Goal: Check status: Check status

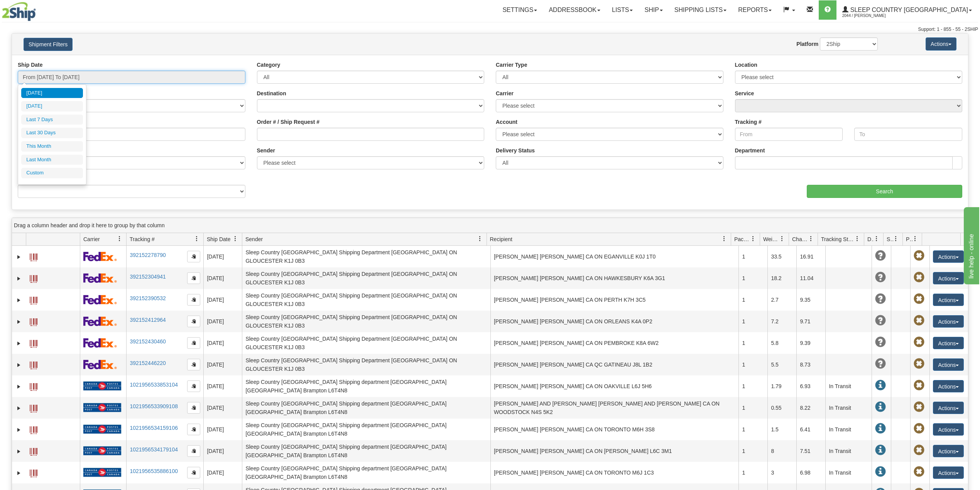
click at [76, 84] on input "From 08/14/2025 To 08/15/2025" at bounding box center [132, 77] width 228 height 13
click at [56, 134] on li "Last 30 Days" at bounding box center [52, 133] width 62 height 10
type input "From 07/17/2025 To 08/15/2025"
click at [105, 132] on input "Reference / PO" at bounding box center [132, 134] width 228 height 13
paste input "9000H992157"
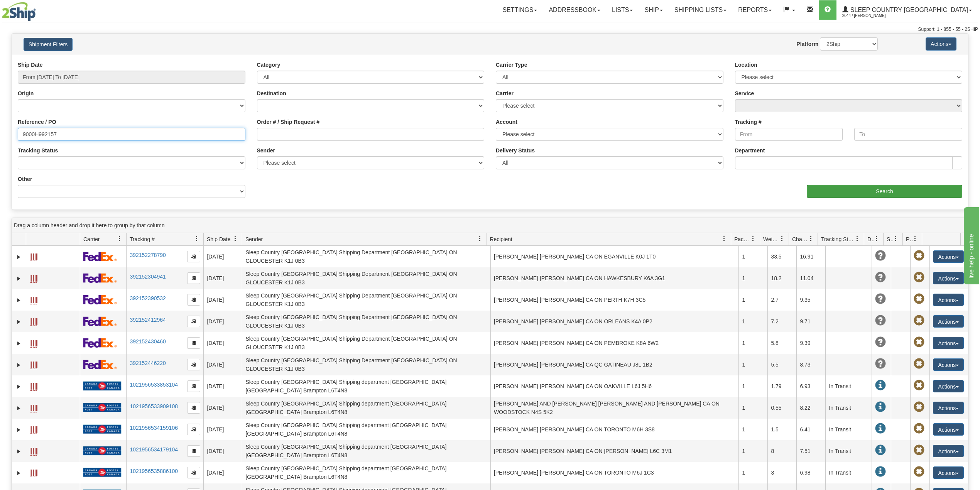
type input "9000H992157"
click at [875, 188] on input "Search" at bounding box center [885, 191] width 156 height 13
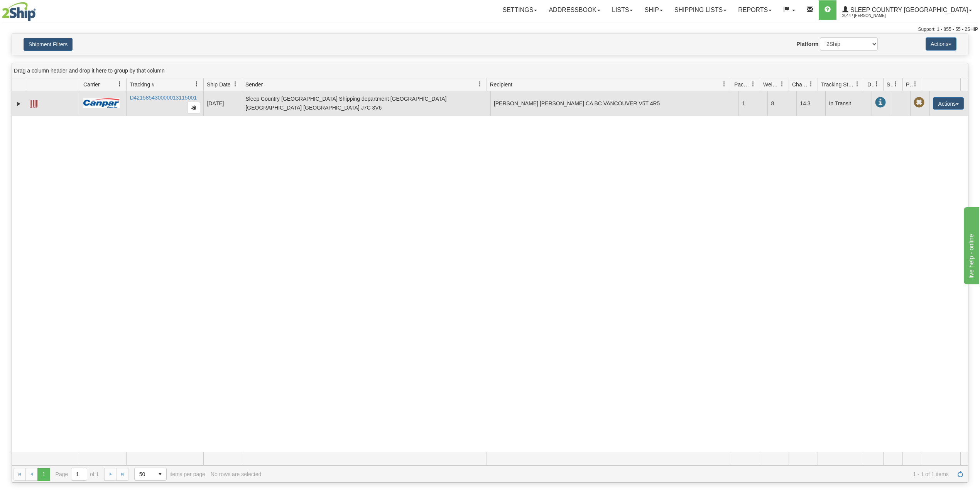
click at [14, 105] on td at bounding box center [19, 103] width 14 height 25
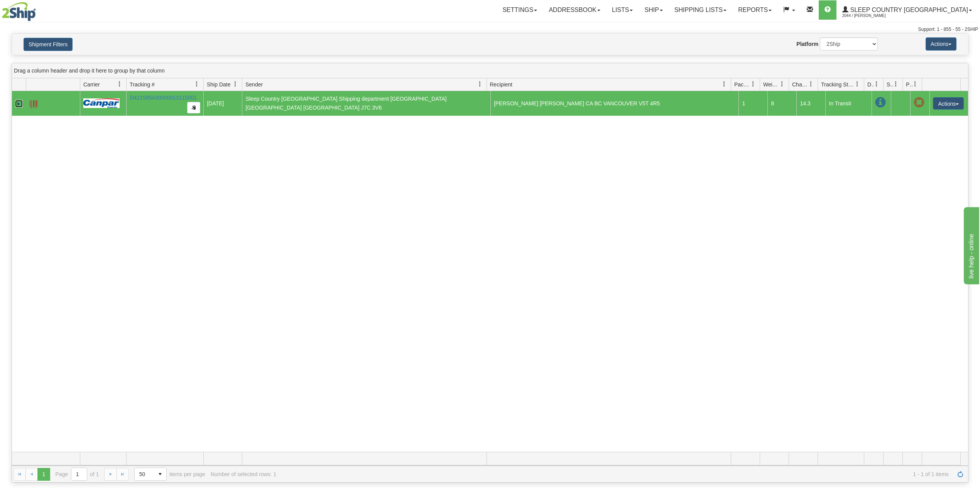
click at [17, 104] on link "Expand" at bounding box center [19, 104] width 8 height 8
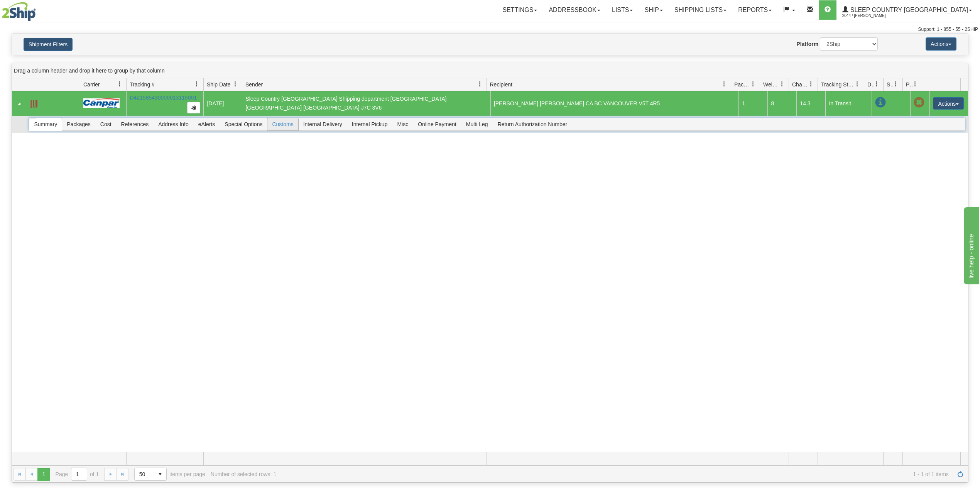
click at [290, 127] on span "Customs" at bounding box center [282, 124] width 30 height 12
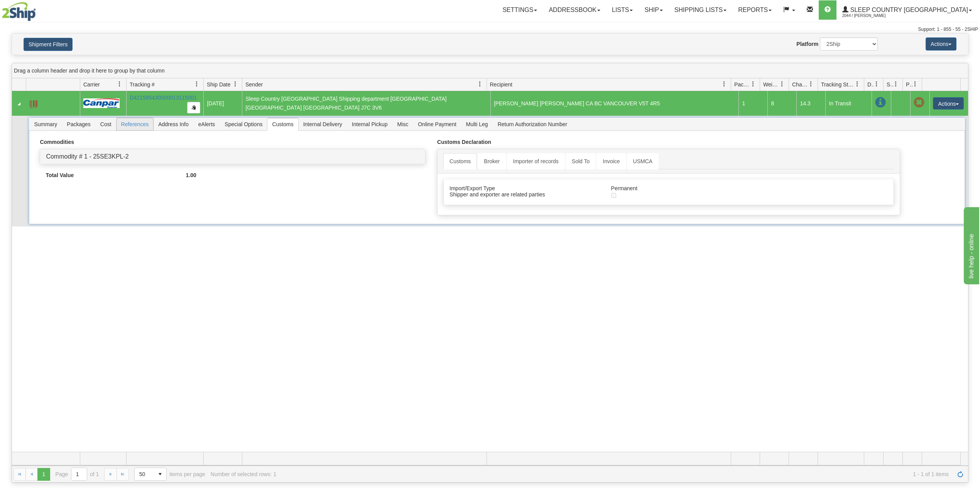
click at [133, 127] on span "References" at bounding box center [135, 124] width 37 height 12
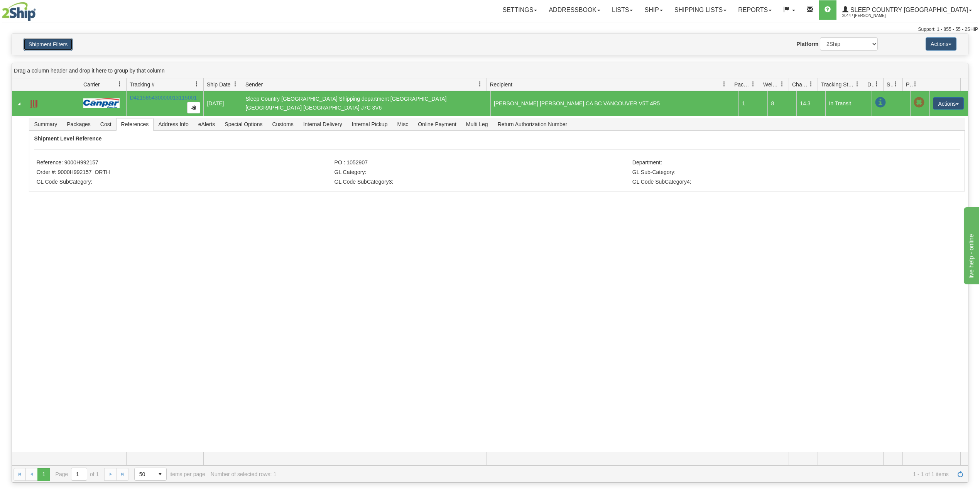
click at [52, 46] on button "Shipment Filters" at bounding box center [48, 44] width 49 height 13
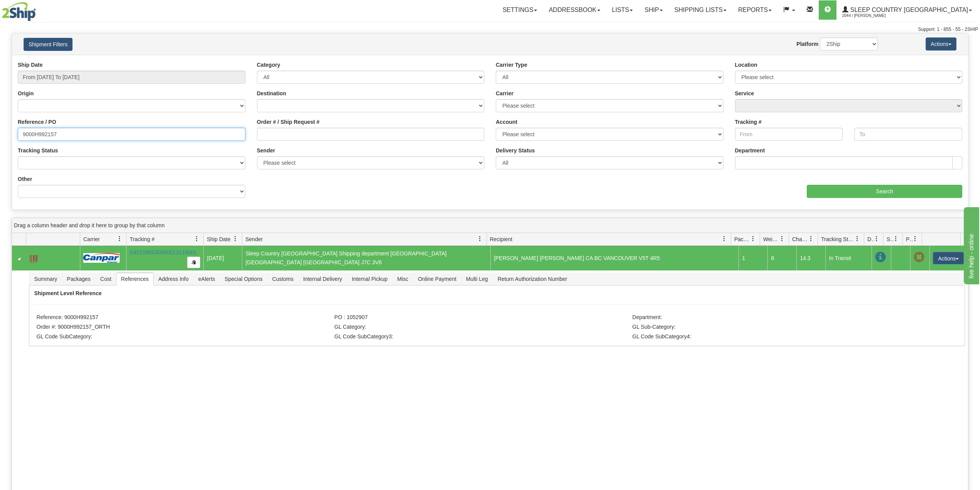
click at [49, 130] on input "9000H992157" at bounding box center [132, 134] width 228 height 13
click at [311, 137] on input "Order # / Ship Request #" at bounding box center [371, 134] width 228 height 13
paste input "1052439"
click at [119, 74] on input "From [DATE] To [DATE]" at bounding box center [132, 77] width 228 height 13
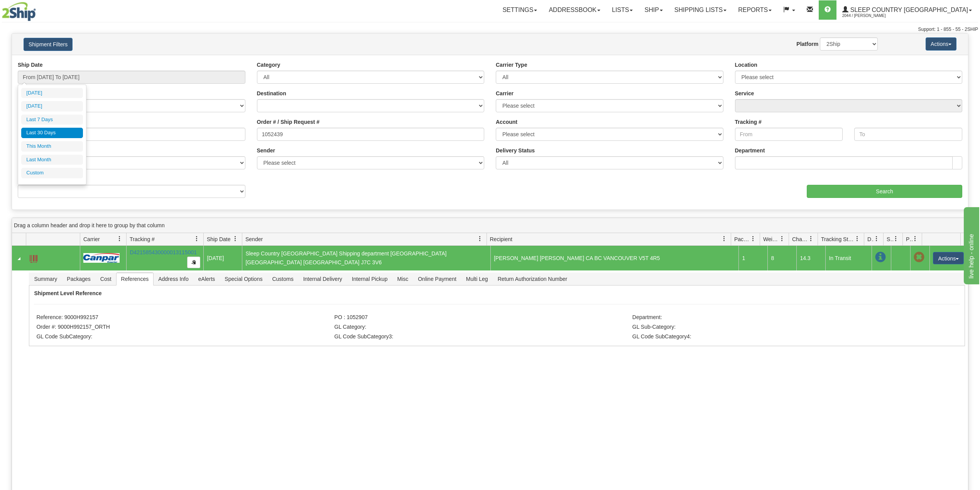
click at [62, 130] on li "Last 30 Days" at bounding box center [52, 133] width 62 height 10
click at [349, 140] on input "1052439" at bounding box center [371, 134] width 228 height 13
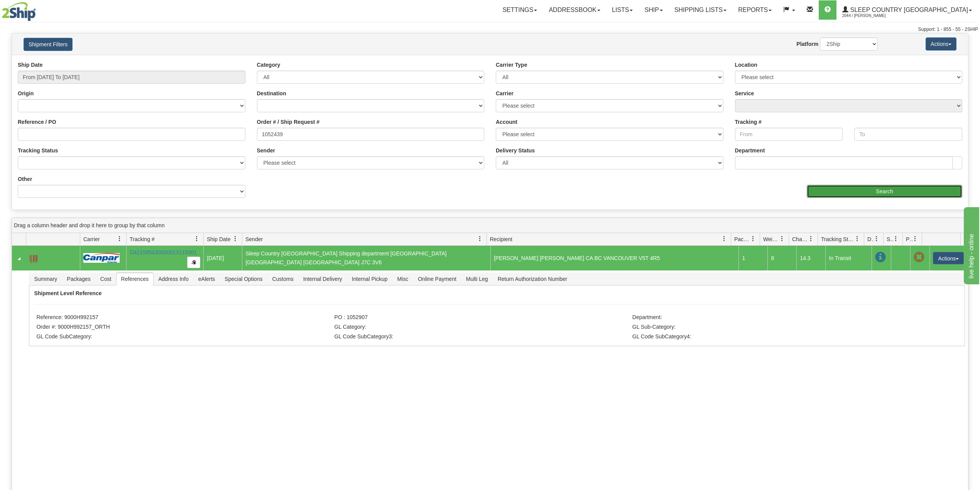
click at [845, 191] on input "Search" at bounding box center [885, 191] width 156 height 13
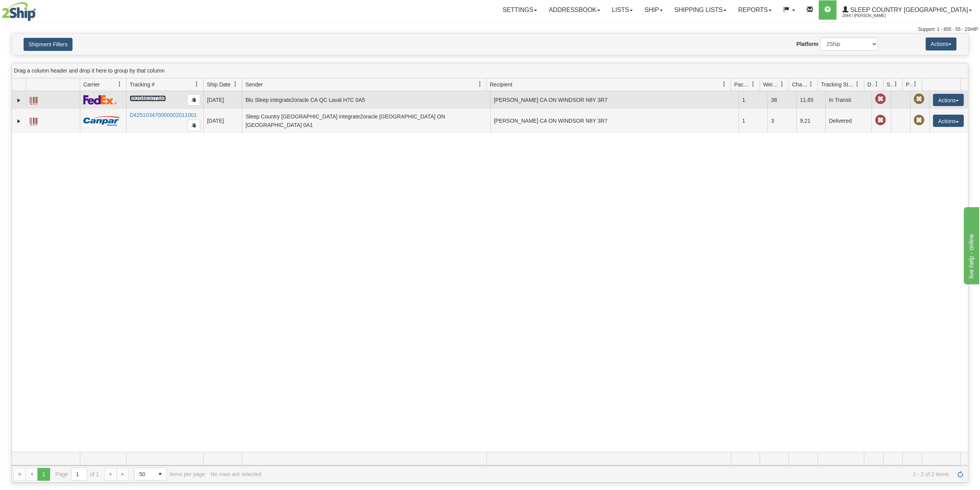
click at [154, 100] on link "392048307349" at bounding box center [148, 98] width 36 height 6
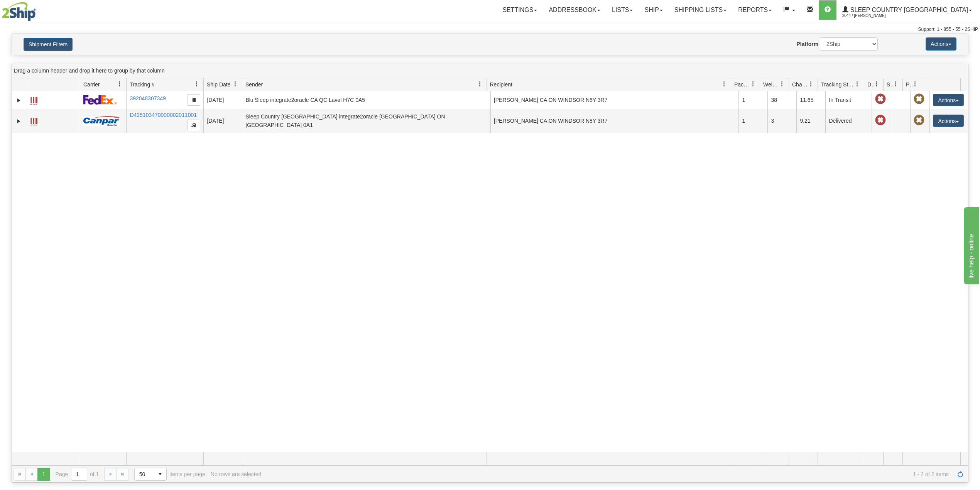
click at [19, 52] on div "Shipment Filters Website Agent Nothing selected Client User Platform 2Ship Impo…" at bounding box center [490, 44] width 956 height 21
click at [65, 39] on button "Shipment Filters" at bounding box center [48, 44] width 49 height 13
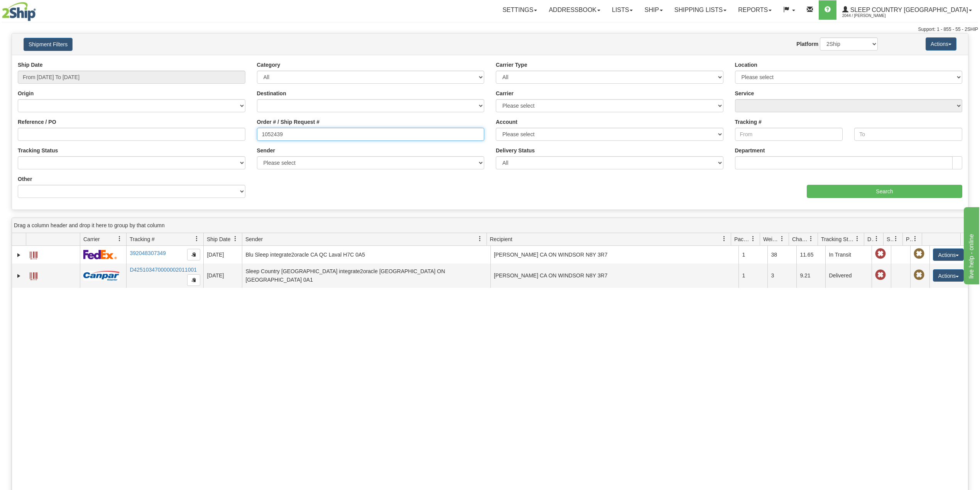
click at [278, 134] on input "1052439" at bounding box center [371, 134] width 228 height 13
paste input "593"
type input "1052593"
click at [887, 195] on input "Search" at bounding box center [885, 191] width 156 height 13
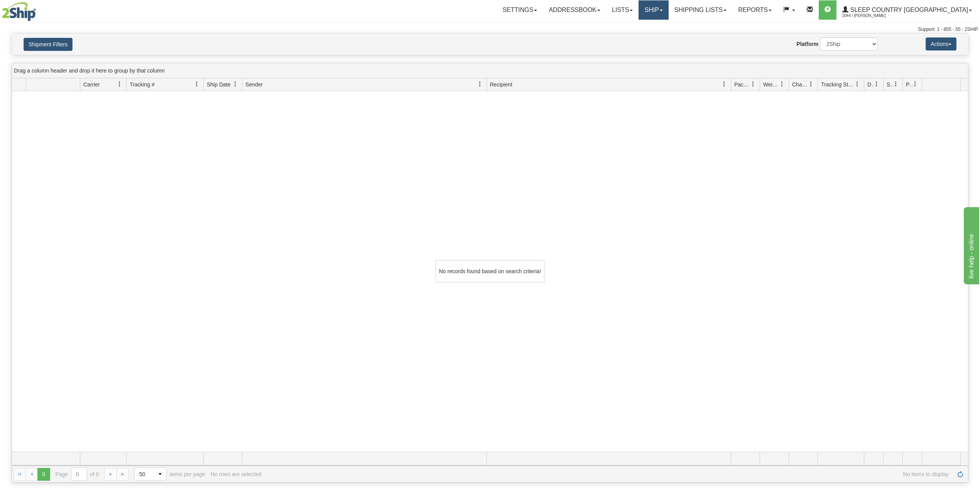
click at [668, 4] on link "Ship" at bounding box center [654, 9] width 30 height 19
click at [661, 38] on span "OnHold / Order Queue" at bounding box center [633, 37] width 54 height 6
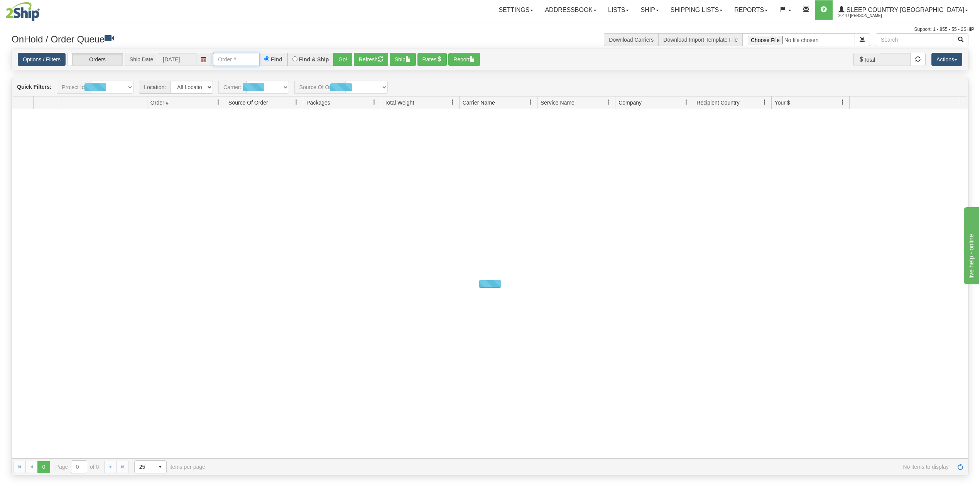
click at [240, 60] on input "text" at bounding box center [236, 59] width 46 height 13
paste input "1052593"
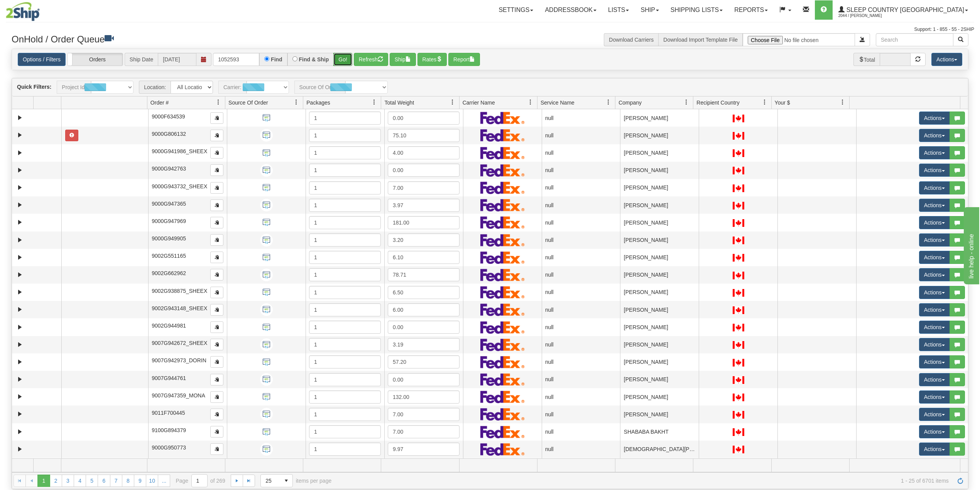
click at [345, 59] on button "Go!" at bounding box center [342, 59] width 19 height 13
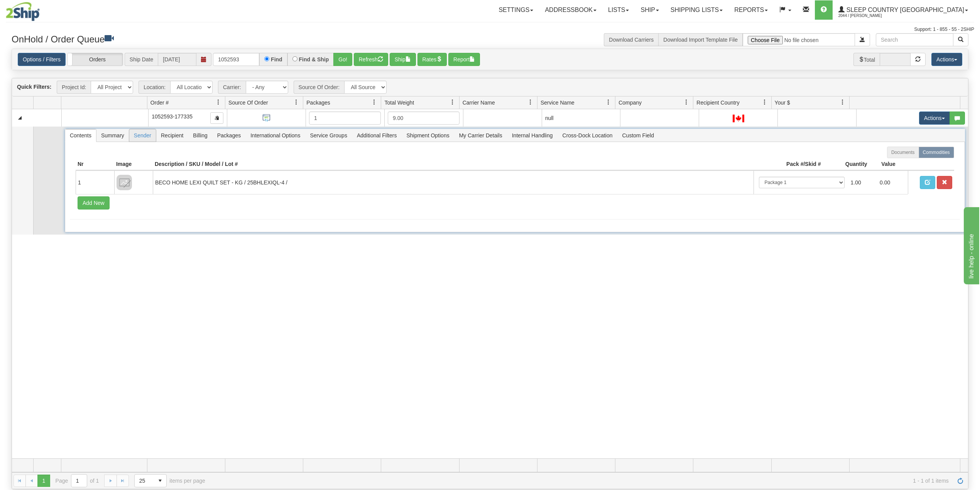
click at [141, 137] on span "Sender" at bounding box center [142, 135] width 27 height 12
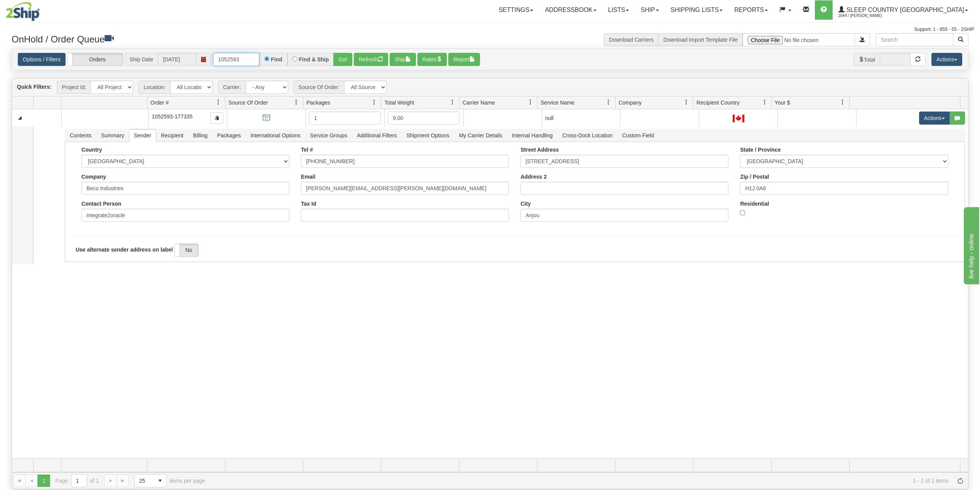
click at [224, 59] on input "1052593" at bounding box center [236, 59] width 46 height 13
paste input "900"
type input "1052900"
click at [346, 59] on button "Go!" at bounding box center [342, 59] width 19 height 13
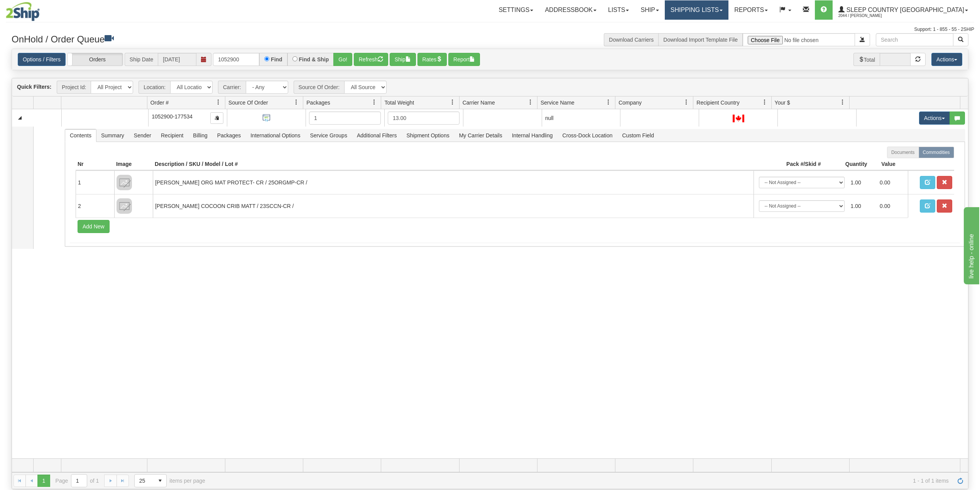
click at [729, 10] on link "Shipping lists" at bounding box center [697, 9] width 64 height 19
click at [324, 371] on div "31452489 JASZ 90665337 0 1052900-177534 1 13.00 null integrate2oracle Sleep Cou…" at bounding box center [490, 283] width 956 height 349
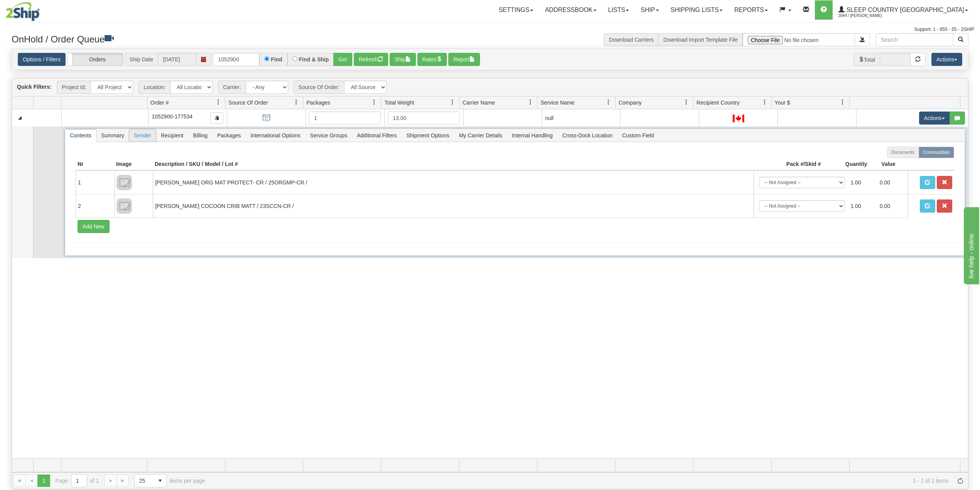
click at [142, 135] on span "Sender" at bounding box center [142, 135] width 27 height 12
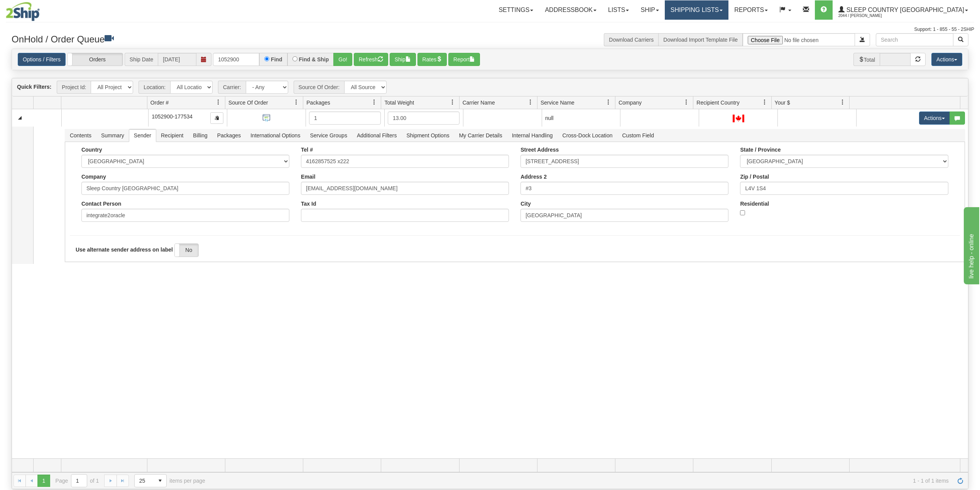
click at [728, 10] on link "Shipping lists" at bounding box center [697, 9] width 64 height 19
click at [721, 36] on span "Search Shipment History" at bounding box center [691, 37] width 60 height 6
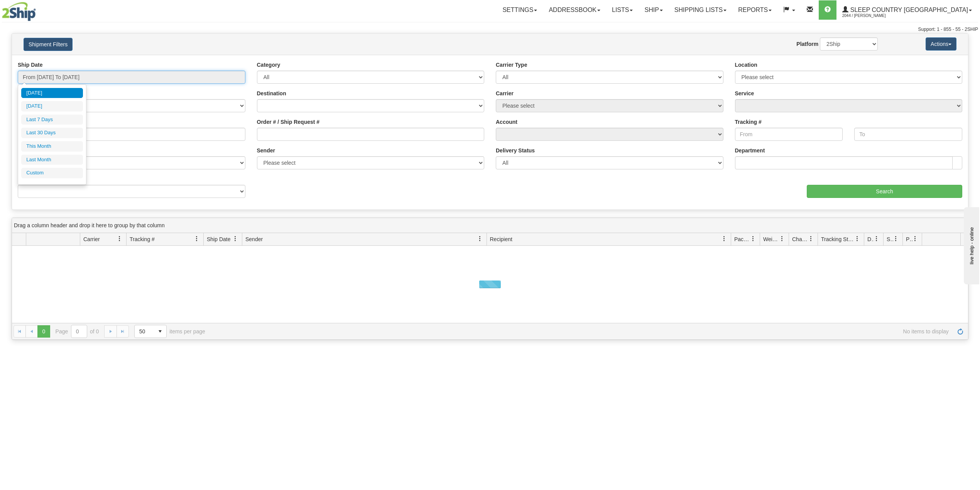
click at [86, 74] on input "From [DATE] To [DATE]" at bounding box center [132, 77] width 228 height 13
click at [63, 132] on li "Last 30 Days" at bounding box center [52, 133] width 62 height 10
type input "From [DATE] To [DATE]"
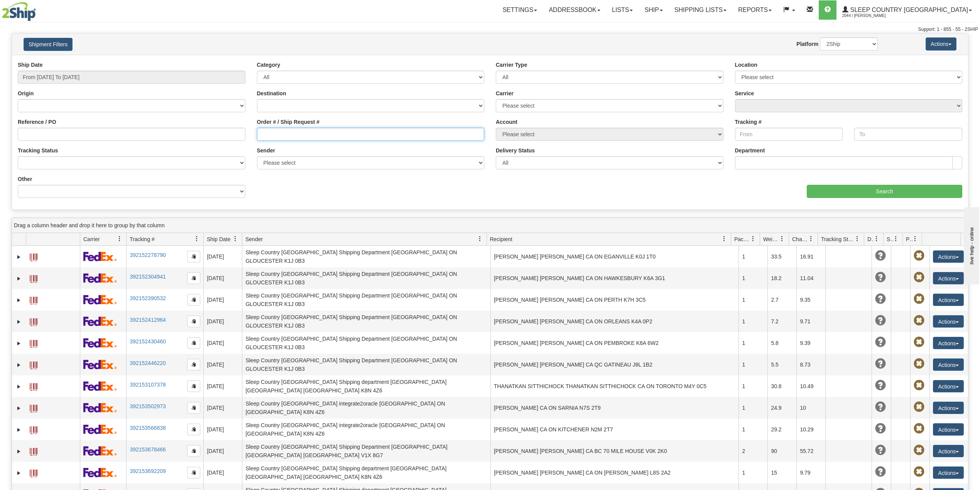
click at [283, 132] on input "Order # / Ship Request #" at bounding box center [371, 134] width 228 height 13
paste input "1052900"
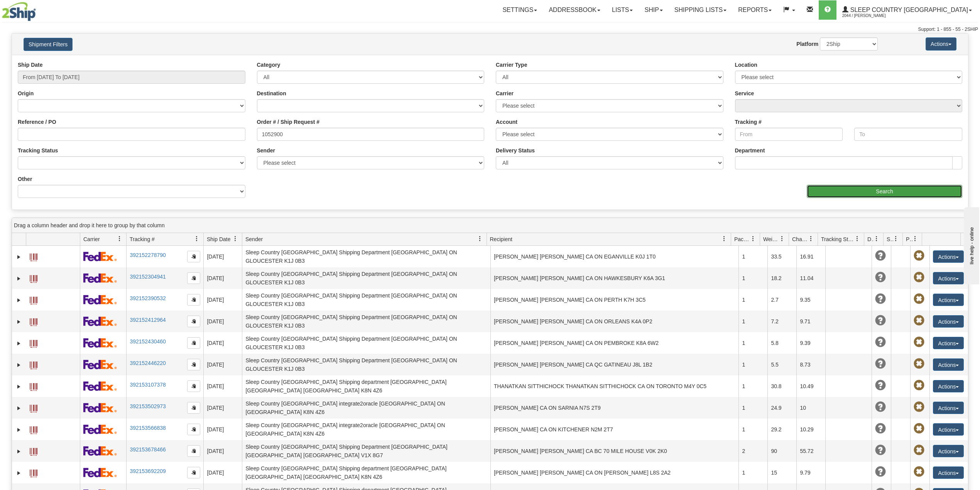
click at [834, 187] on input "Search" at bounding box center [885, 191] width 156 height 13
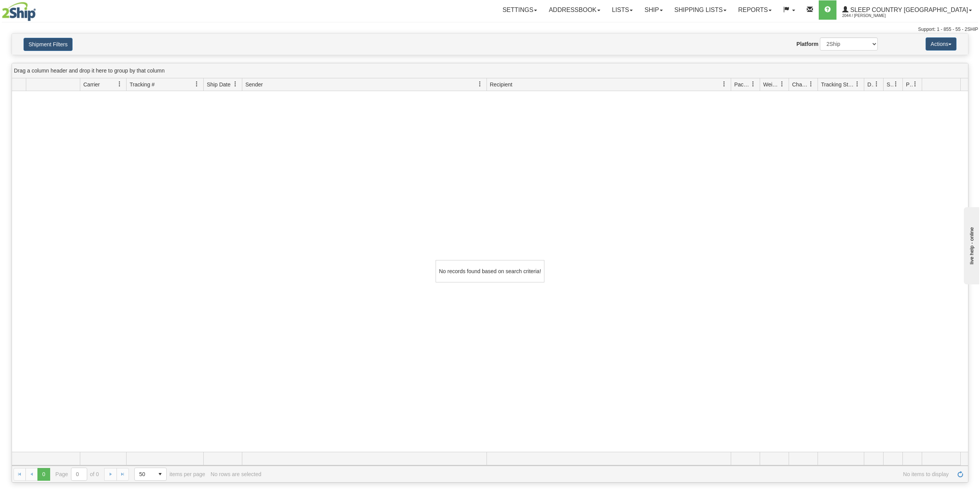
click at [44, 51] on div "Shipment Filters Website Agent Nothing selected Client User Platform 2Ship Impo…" at bounding box center [490, 44] width 956 height 21
click at [49, 44] on button "Shipment Filters" at bounding box center [48, 44] width 49 height 13
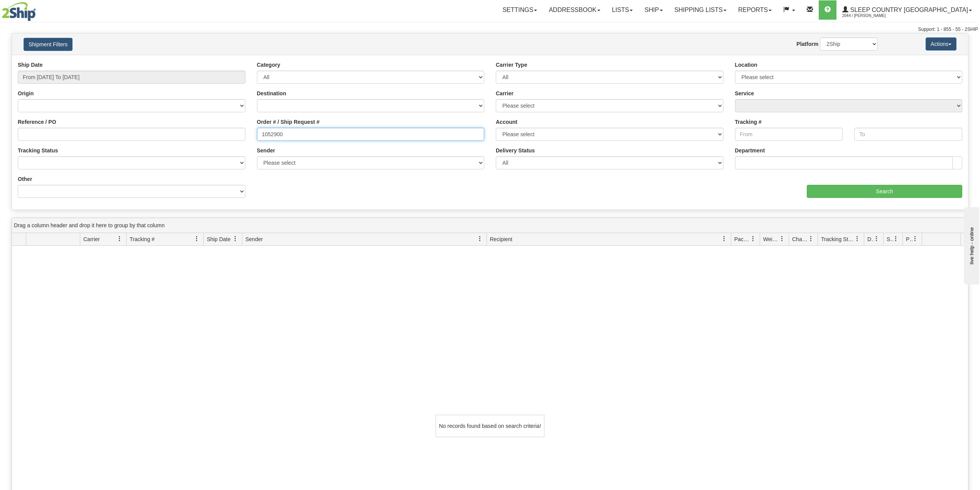
click at [273, 135] on input "1052900" at bounding box center [371, 134] width 228 height 13
paste input "806"
type input "1052806"
click at [823, 194] on input "Search" at bounding box center [885, 191] width 156 height 13
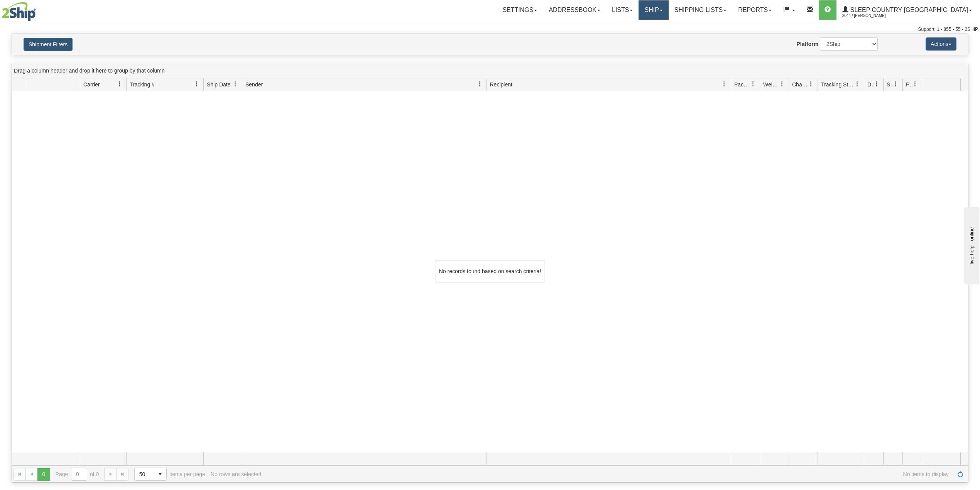
click at [668, 5] on link "Ship" at bounding box center [654, 9] width 30 height 19
click at [661, 36] on span "OnHold / Order Queue" at bounding box center [633, 37] width 54 height 6
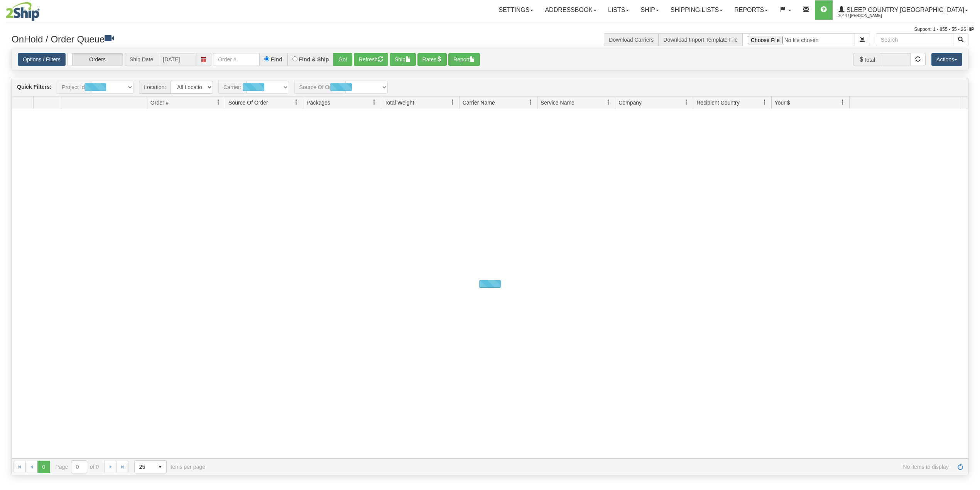
click at [201, 61] on span at bounding box center [203, 59] width 15 height 13
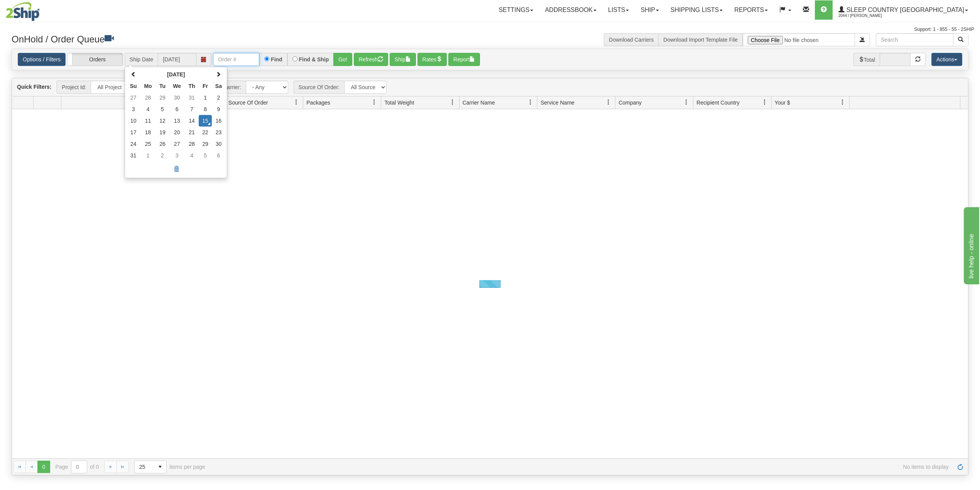
click at [241, 61] on input "text" at bounding box center [236, 59] width 46 height 13
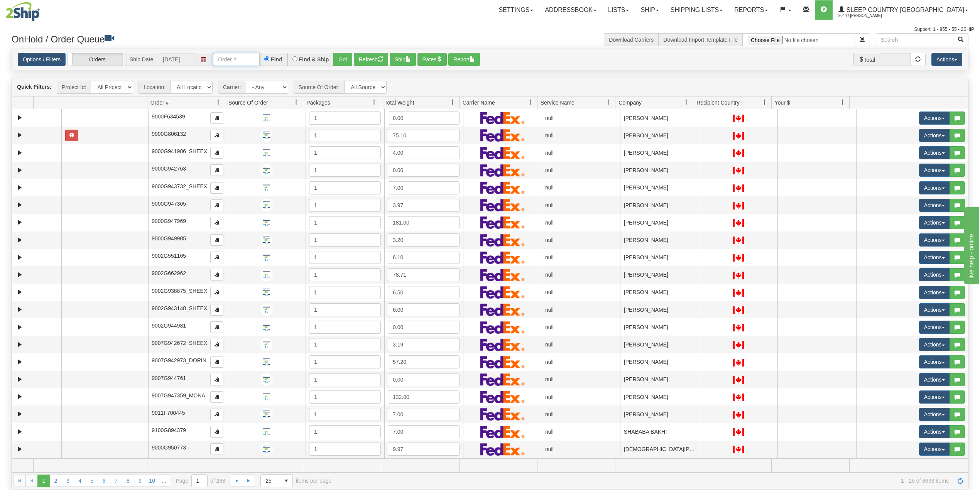
paste input "1052806"
click at [345, 59] on button "Go!" at bounding box center [342, 59] width 19 height 13
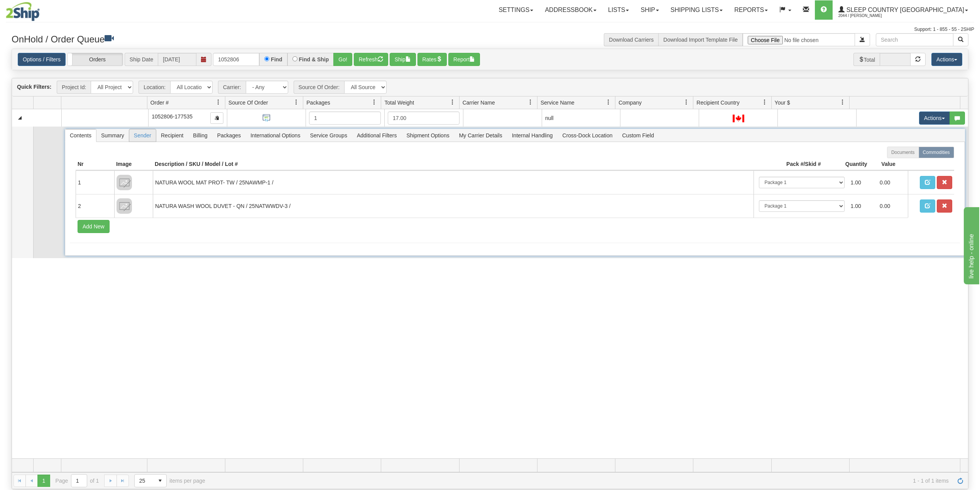
click at [142, 137] on span "Sender" at bounding box center [142, 135] width 27 height 12
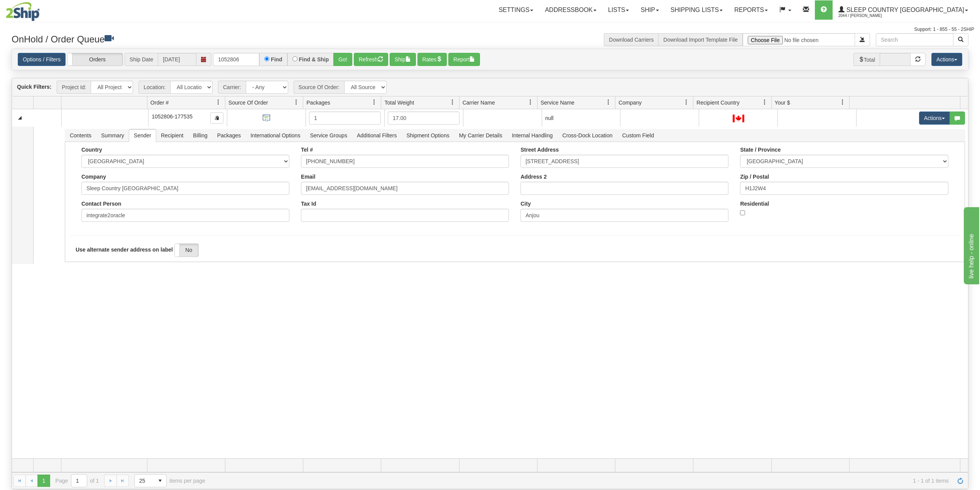
click at [140, 308] on div "31452490 BEDDN 90665339 0 1052806-177535 1 17.00 null integrate2oracle Sleep Co…" at bounding box center [490, 283] width 956 height 349
click at [233, 56] on input "1052806" at bounding box center [236, 59] width 46 height 13
click at [235, 56] on input "1052806" at bounding box center [236, 59] width 46 height 13
paste input "1999"
type input "1051999"
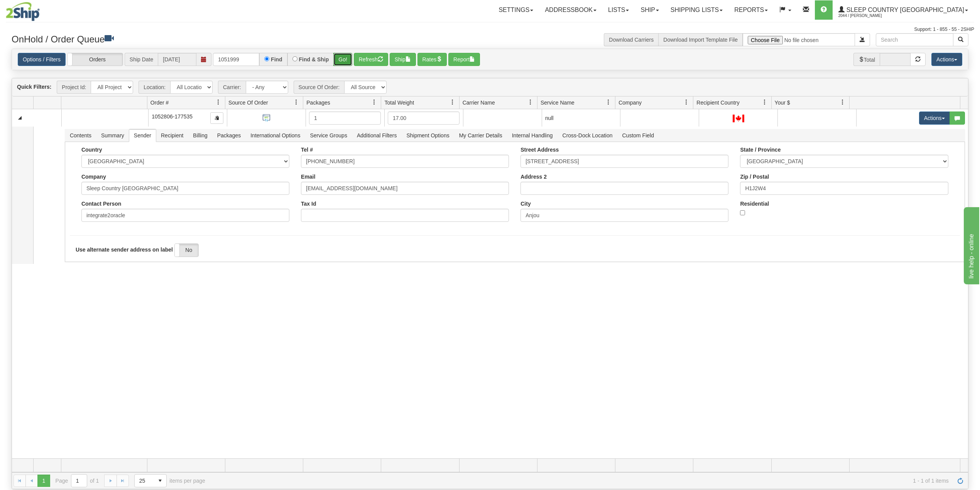
click at [343, 61] on button "Go!" at bounding box center [342, 59] width 19 height 13
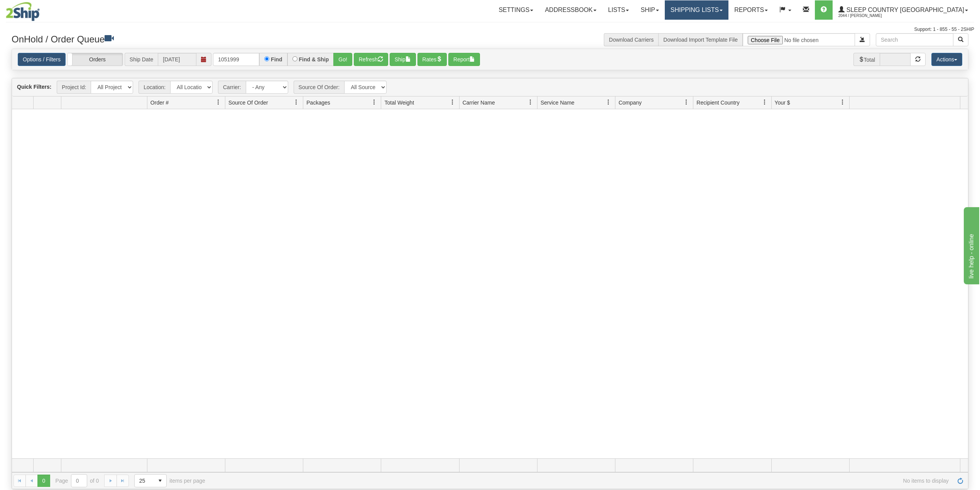
click at [729, 14] on link "Shipping lists" at bounding box center [697, 9] width 64 height 19
click at [721, 33] on link "Search Shipment History" at bounding box center [690, 37] width 75 height 10
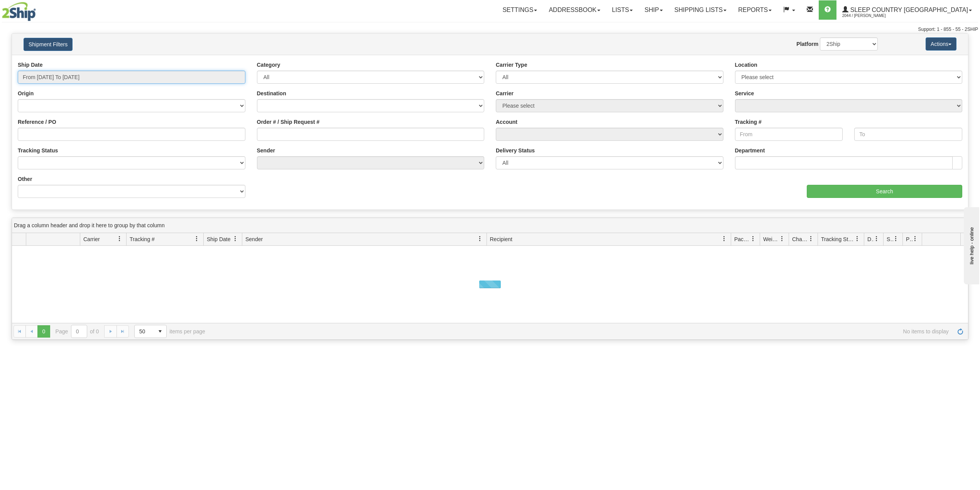
click at [76, 82] on input "From [DATE] To [DATE]" at bounding box center [132, 77] width 228 height 13
click at [53, 133] on li "Last 30 Days" at bounding box center [52, 133] width 62 height 10
type input "From [DATE] To [DATE]"
click at [56, 134] on input "Reference / PO" at bounding box center [132, 134] width 228 height 13
paste input "1051999"
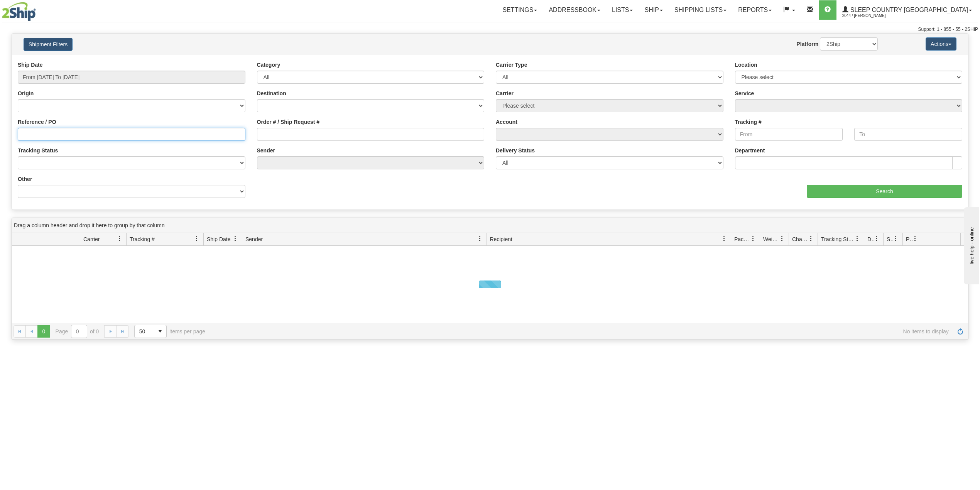
type input "1051999"
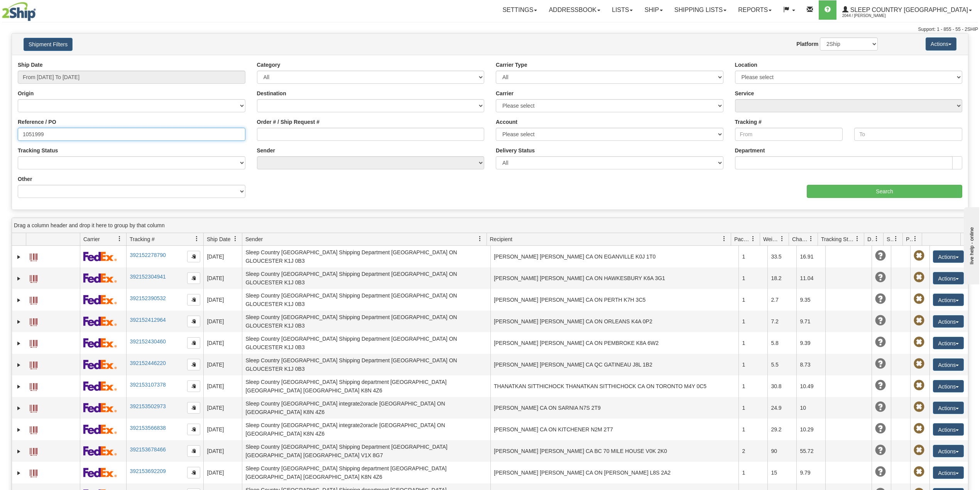
drag, startPoint x: 45, startPoint y: 135, endPoint x: 4, endPoint y: 132, distance: 41.0
click at [4, 132] on div "Please wait... × Confirm Delete Delete Cancel × Confirm Delete Yes No Cancel × …" at bounding box center [490, 335] width 980 height 604
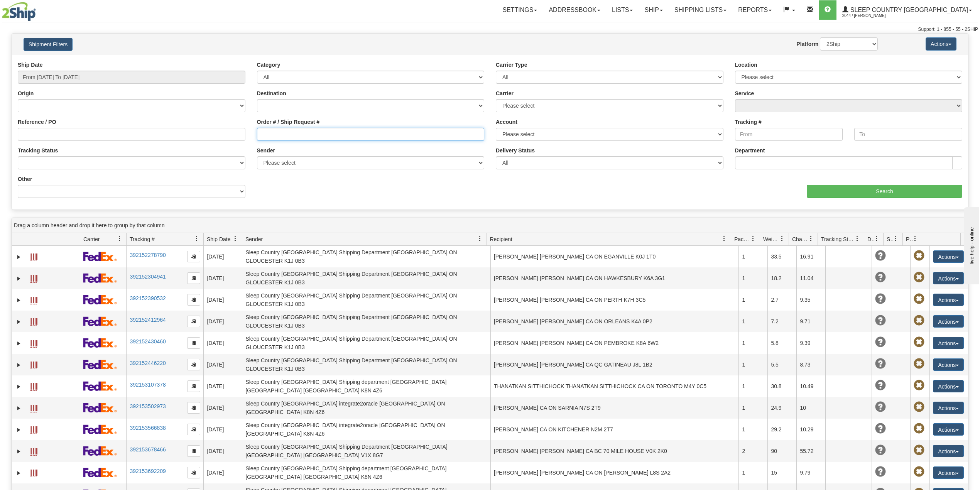
click at [269, 136] on input "Order # / Ship Request #" at bounding box center [371, 134] width 228 height 13
paste input "1051999"
type input "1051999"
click at [835, 189] on input "Search" at bounding box center [885, 191] width 156 height 13
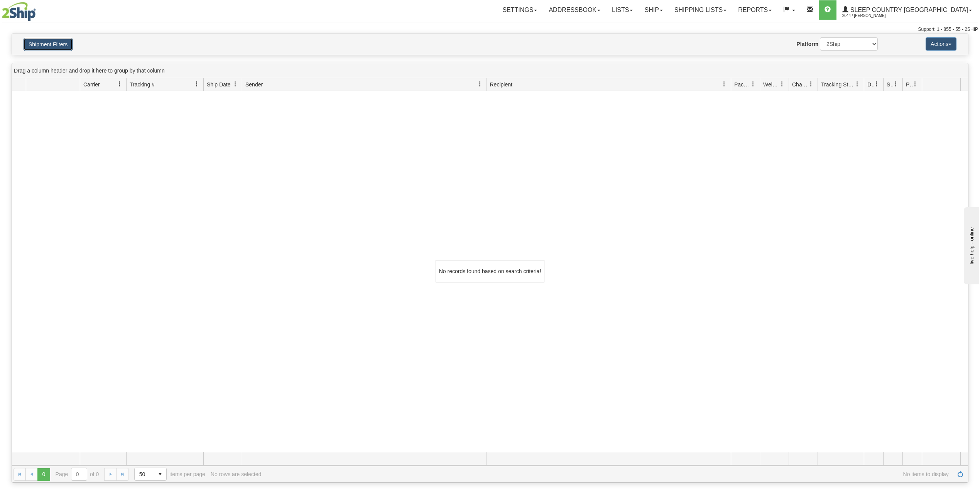
click at [68, 44] on button "Shipment Filters" at bounding box center [48, 44] width 49 height 13
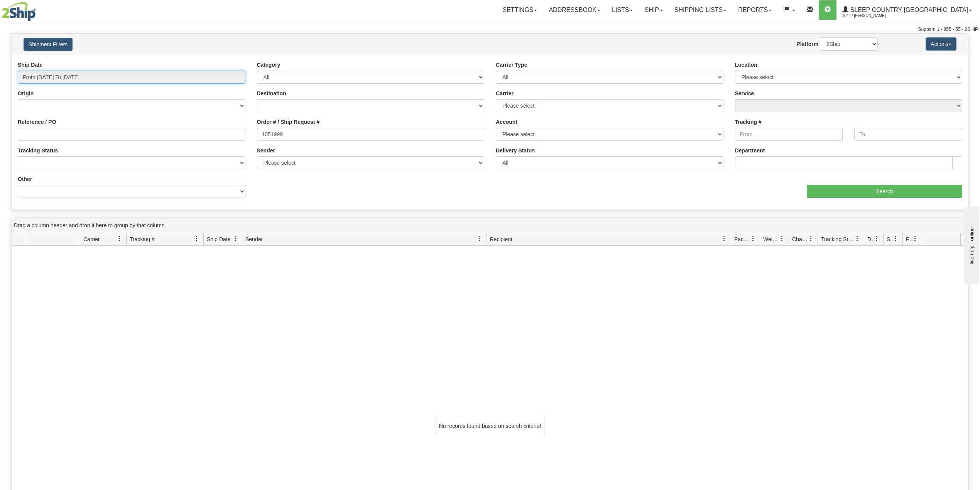
click at [109, 73] on input "From 07/17/2025 To 08/15/2025" at bounding box center [132, 77] width 228 height 13
click at [56, 134] on li "Last 30 Days" at bounding box center [52, 133] width 62 height 10
click at [294, 135] on input "1051999" at bounding box center [371, 134] width 228 height 13
click at [668, 11] on link "Ship" at bounding box center [654, 9] width 30 height 19
click at [729, 10] on link "Shipping lists" at bounding box center [701, 9] width 64 height 19
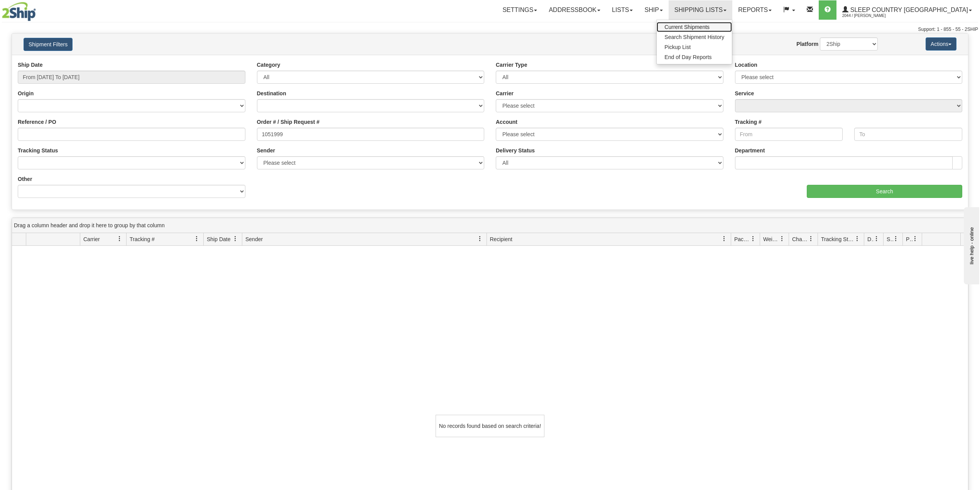
click at [710, 25] on span "Current Shipments" at bounding box center [687, 27] width 45 height 6
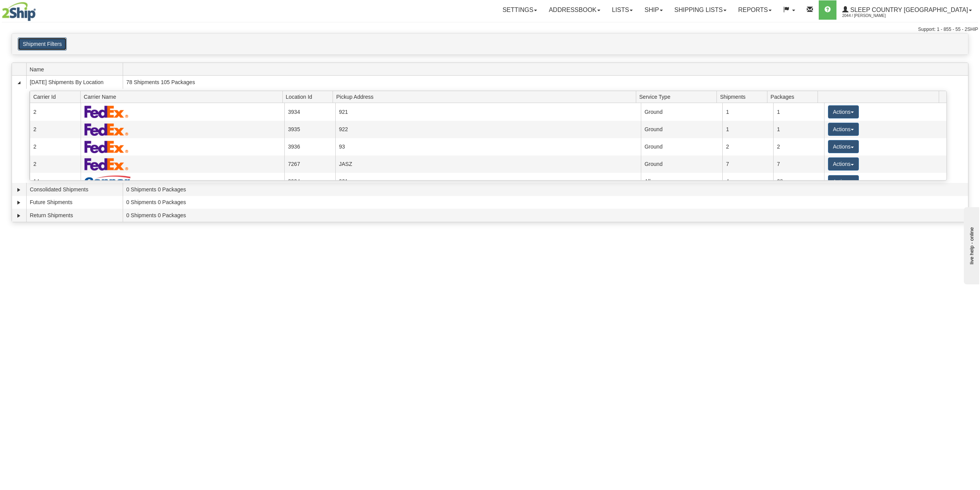
click at [48, 51] on button "Shipment Filters" at bounding box center [42, 43] width 49 height 13
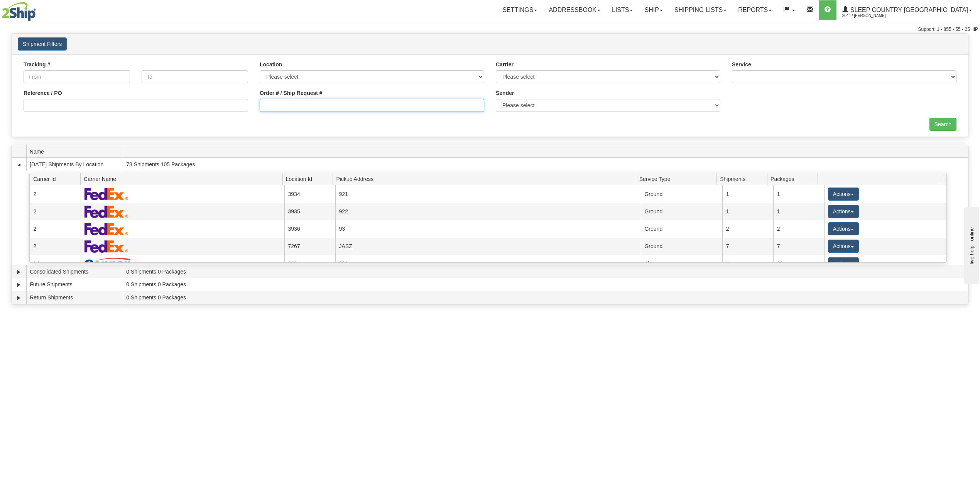
click at [295, 107] on input "Order # / Ship Request #" at bounding box center [372, 105] width 225 height 13
paste input "1051999"
type input "1051999"
click at [945, 125] on input "Search" at bounding box center [943, 124] width 27 height 13
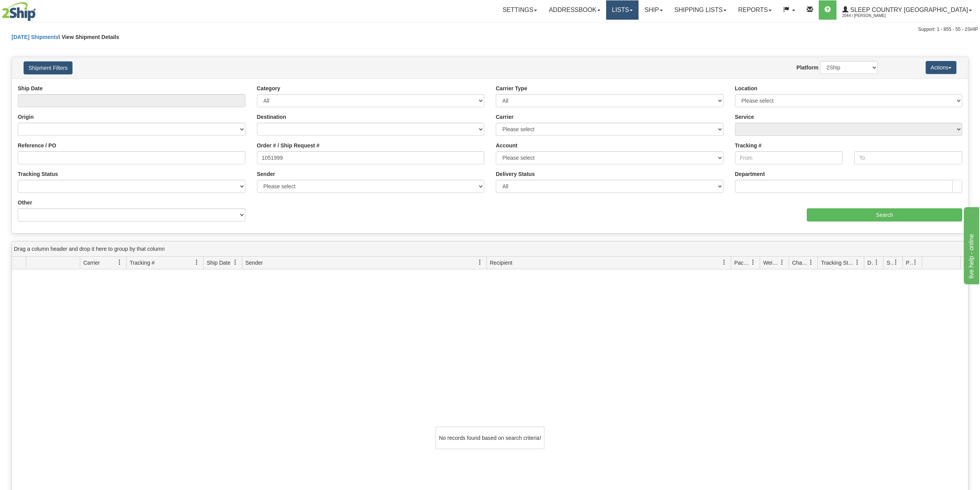
click at [639, 13] on link "Lists" at bounding box center [622, 9] width 32 height 19
click at [668, 11] on link "Ship" at bounding box center [654, 9] width 30 height 19
click at [661, 38] on span "OnHold / Order Queue" at bounding box center [633, 37] width 54 height 6
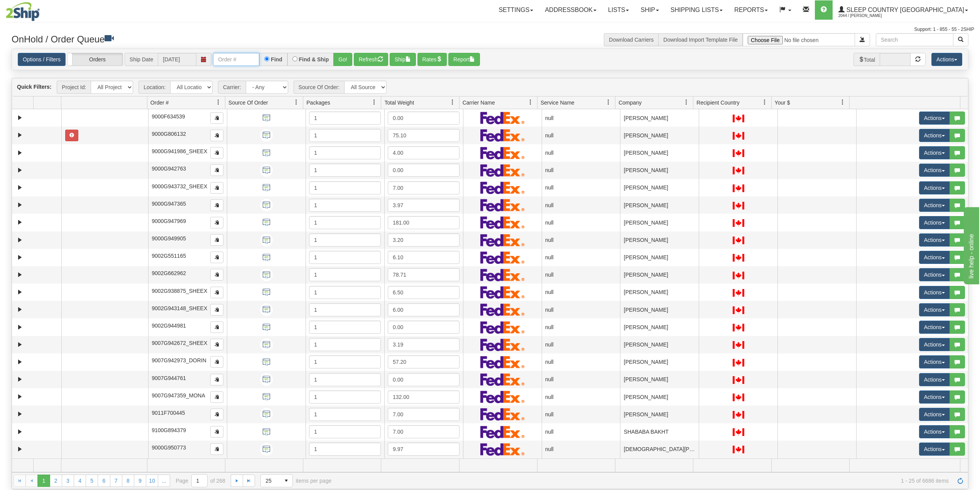
click at [236, 59] on input "text" at bounding box center [236, 59] width 46 height 13
paste input "1051999"
type input "1051999"
click at [345, 59] on button "Go!" at bounding box center [342, 59] width 19 height 13
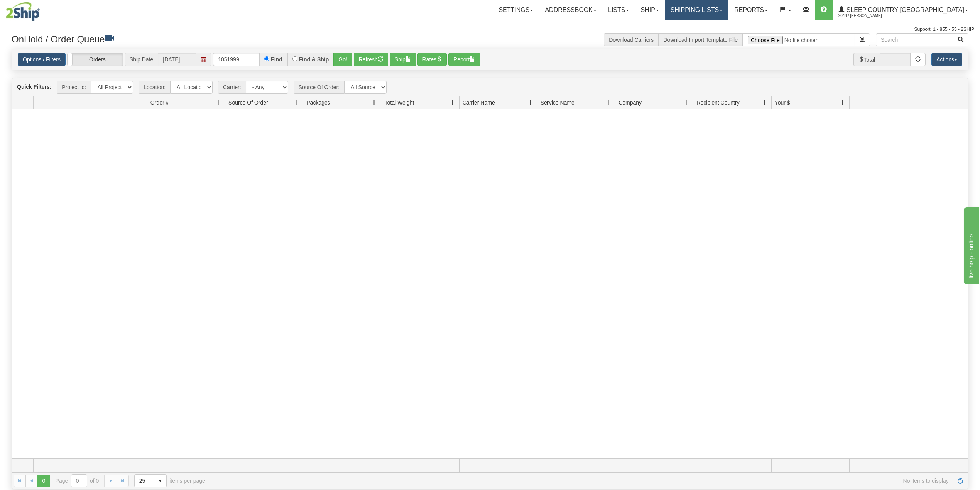
click at [729, 6] on link "Shipping lists" at bounding box center [697, 9] width 64 height 19
drag, startPoint x: 344, startPoint y: 33, endPoint x: 310, endPoint y: 35, distance: 34.0
click at [344, 33] on h3 "OnHold / Order Queue" at bounding box center [248, 38] width 473 height 11
click at [255, 59] on input "1051999" at bounding box center [236, 59] width 46 height 13
click at [420, 12] on div "Settings Shipping Preferences Fields Preferences New Addressbook Recipients" at bounding box center [573, 9] width 801 height 19
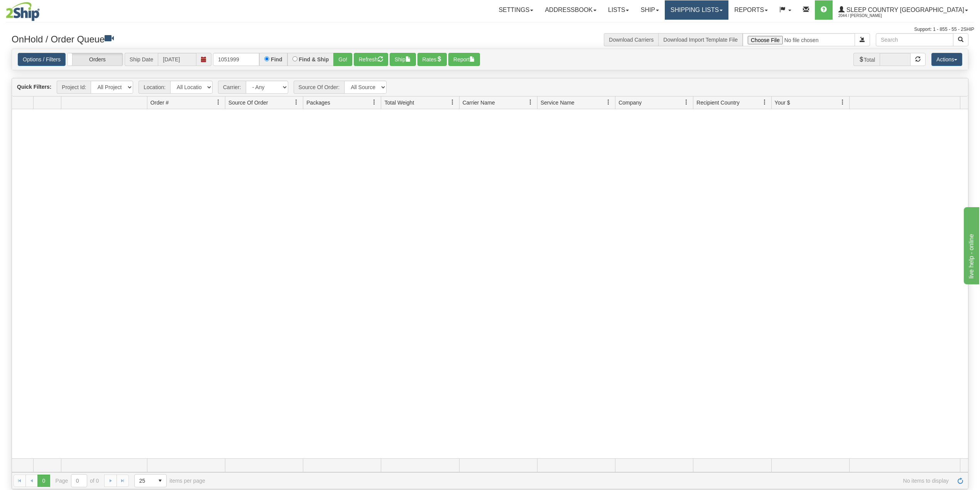
click at [721, 10] on link "Shipping lists" at bounding box center [697, 9] width 64 height 19
click at [714, 36] on span "Search Shipment History" at bounding box center [691, 37] width 60 height 6
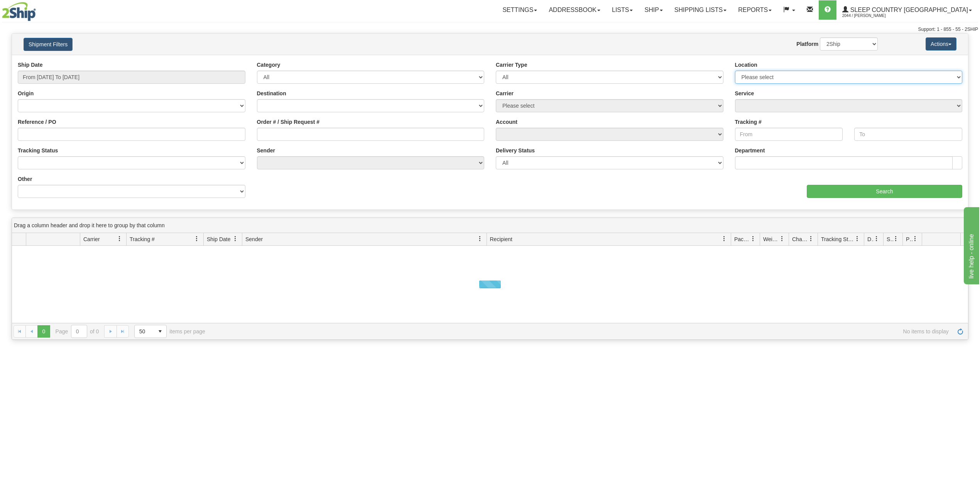
click at [839, 73] on select "Please select Old Toronto DC 921 922 93 94 97 390 915 916 98 902 95 96 90 91 92…" at bounding box center [849, 77] width 228 height 13
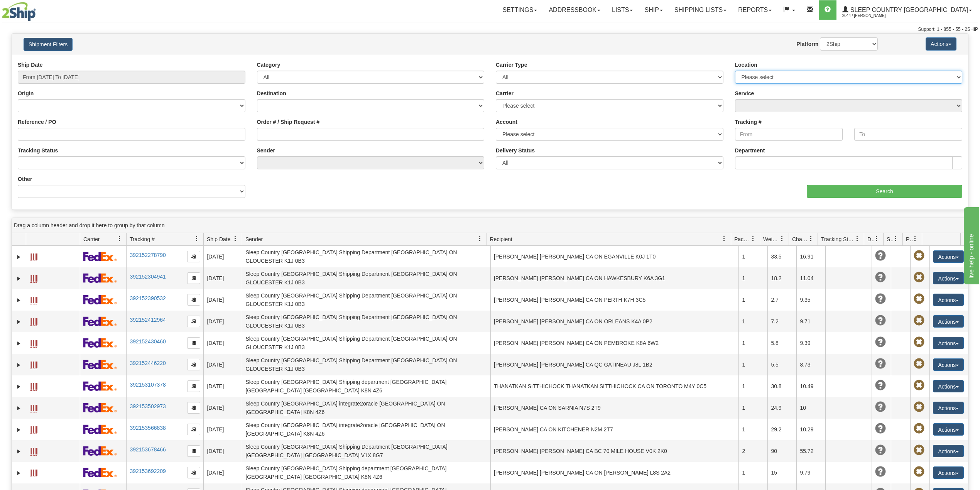
select select "7634"
click at [735, 71] on select "Please select Old Toronto DC 921 922 93 94 97 390 915 916 98 902 95 96 90 91 92…" at bounding box center [849, 77] width 228 height 13
click at [113, 74] on input "From [DATE] To [DATE]" at bounding box center [132, 77] width 228 height 13
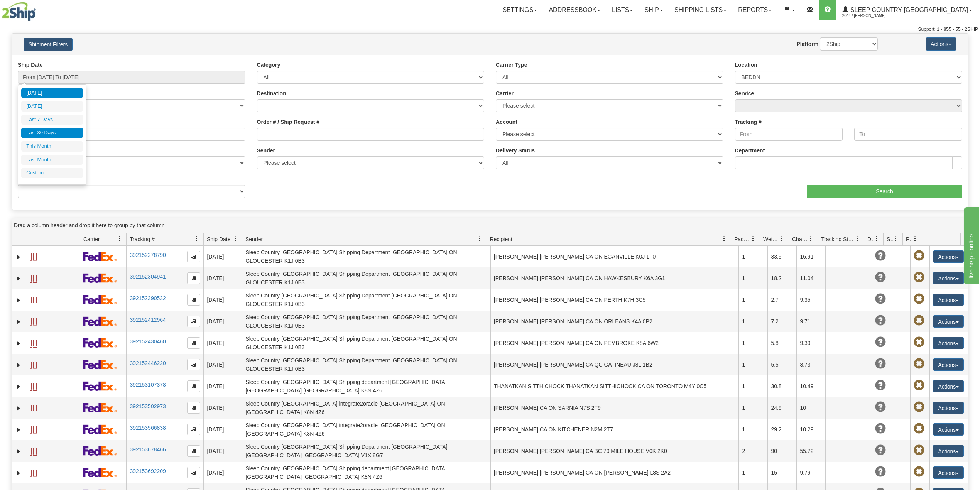
click at [66, 132] on li "Last 30 Days" at bounding box center [52, 133] width 62 height 10
type input "From 07/17/2025 To 08/15/2025"
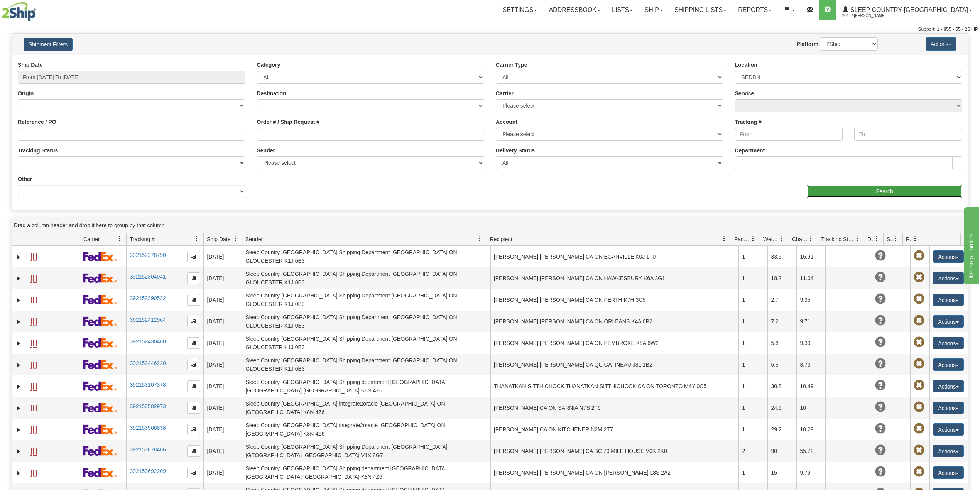
click at [848, 192] on input "Search" at bounding box center [885, 191] width 156 height 13
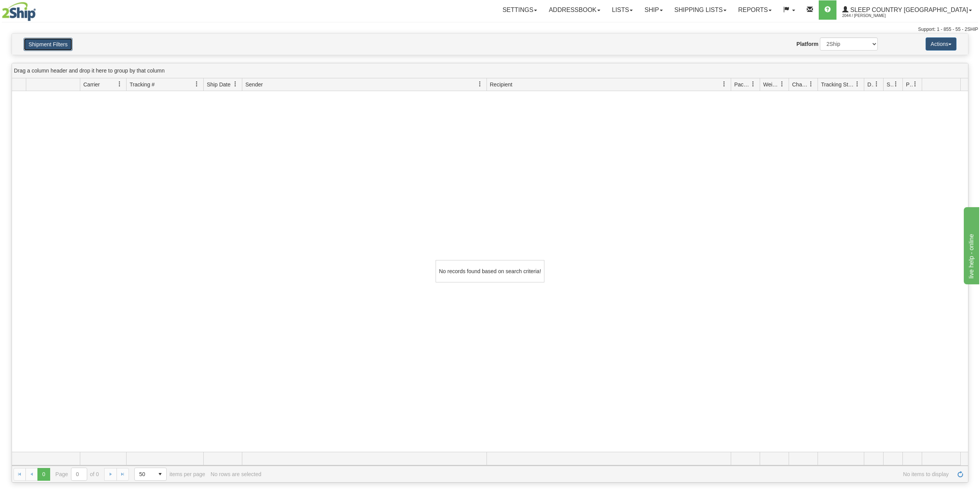
click at [54, 45] on button "Shipment Filters" at bounding box center [48, 44] width 49 height 13
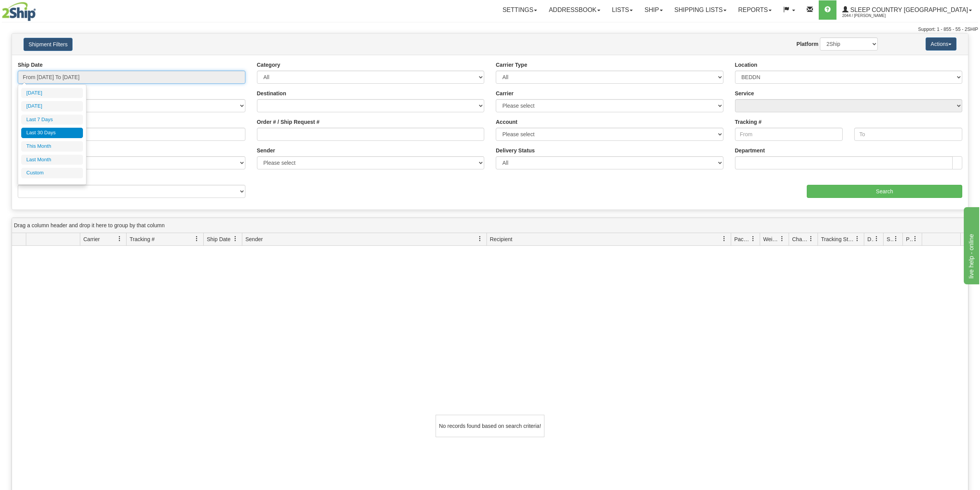
click at [114, 72] on input "From 07/17/2025 To 08/15/2025" at bounding box center [132, 77] width 228 height 13
click at [214, 46] on div "Website Agent Nothing selected Client User Platform 2Ship Imported" at bounding box center [529, 43] width 709 height 13
click at [733, 8] on link "Shipping lists" at bounding box center [701, 9] width 64 height 19
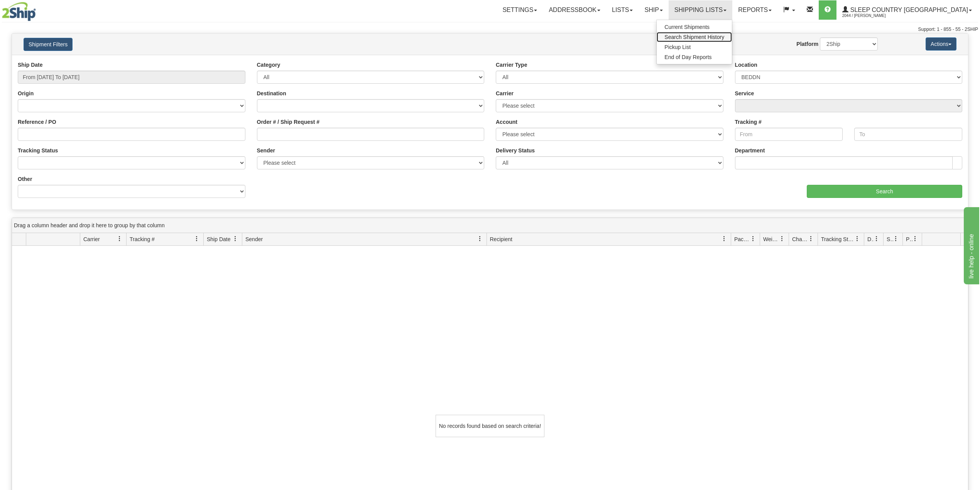
click at [723, 40] on link "Search Shipment History" at bounding box center [694, 37] width 75 height 10
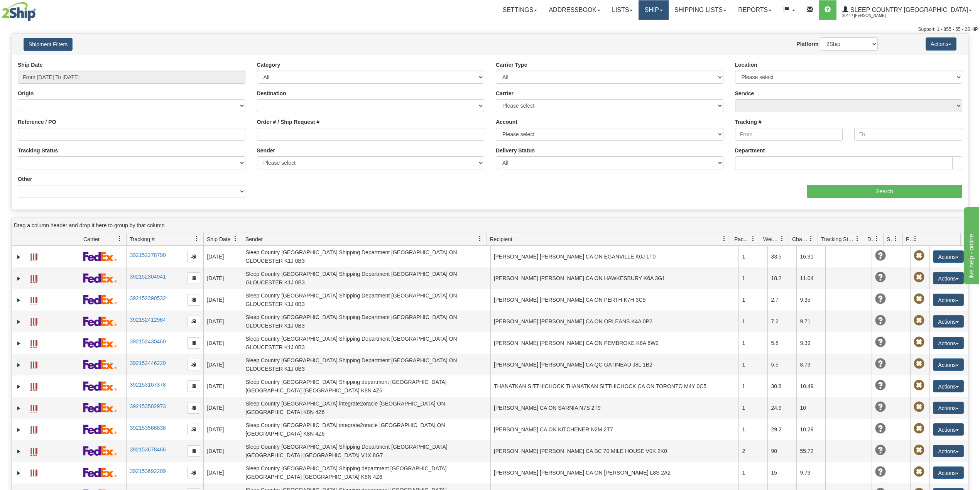
click at [668, 13] on link "Ship" at bounding box center [654, 9] width 30 height 19
click at [668, 32] on link "OnHold / Order Queue" at bounding box center [634, 37] width 70 height 10
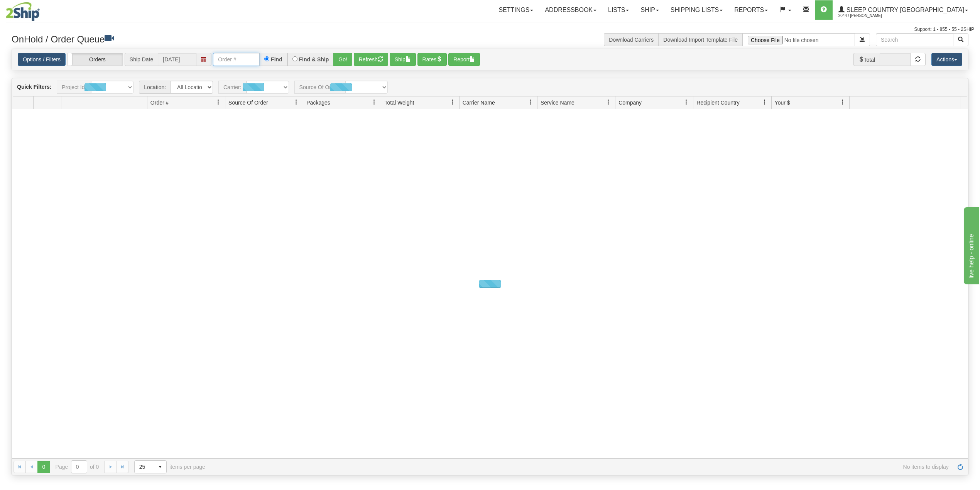
drag, startPoint x: 0, startPoint y: 0, endPoint x: 247, endPoint y: 56, distance: 253.4
click at [247, 56] on input "text" at bounding box center [236, 59] width 46 height 13
paste input "1050309"
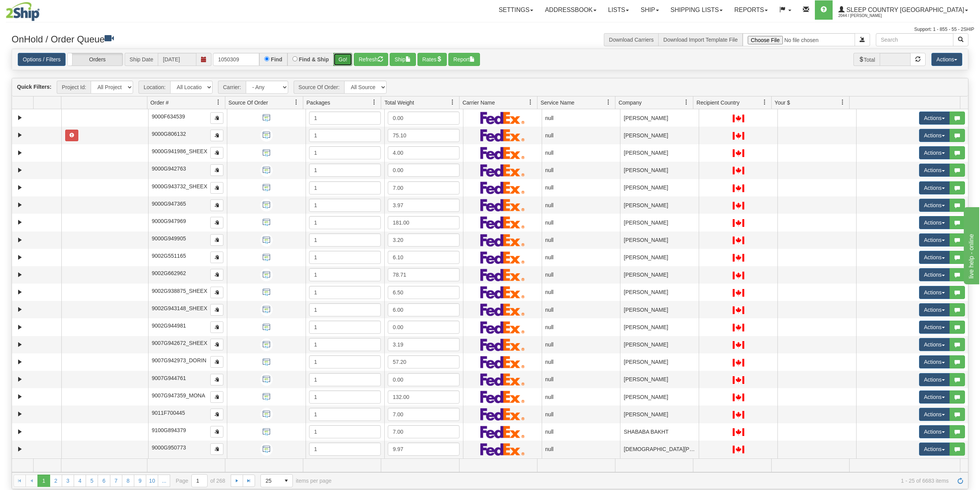
click at [346, 57] on button "Go!" at bounding box center [342, 59] width 19 height 13
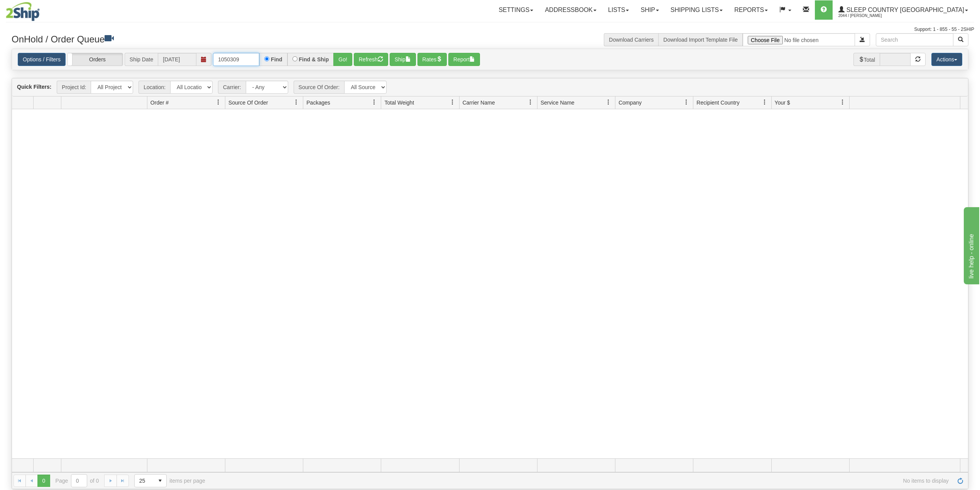
click at [237, 62] on input "1050309" at bounding box center [236, 59] width 46 height 13
paste input "9002H97131"
click at [345, 59] on button "Go!" at bounding box center [342, 59] width 19 height 13
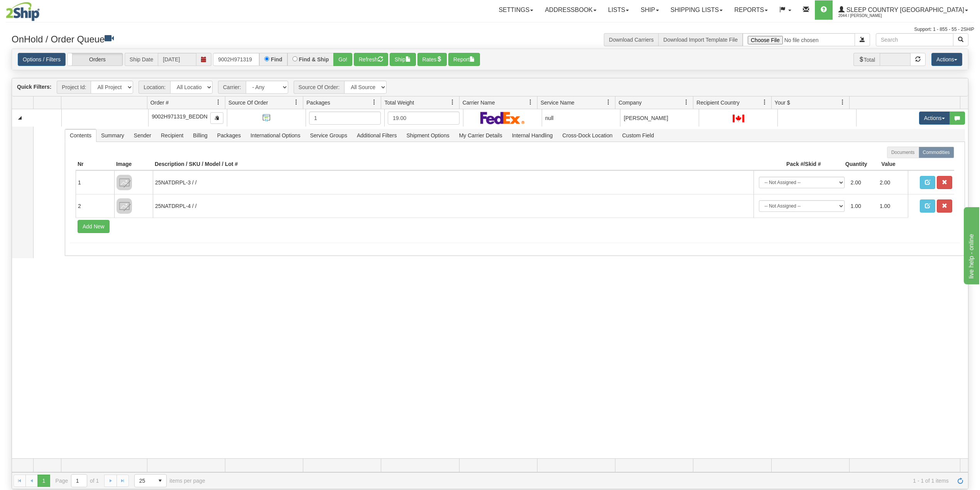
click at [428, 15] on div "Settings Shipping Preferences Fields Preferences New Addressbook Recipients" at bounding box center [573, 9] width 801 height 19
click at [238, 59] on input "9002H971319" at bounding box center [236, 59] width 46 height 13
paste input "0H977384"
type input "9000H977384"
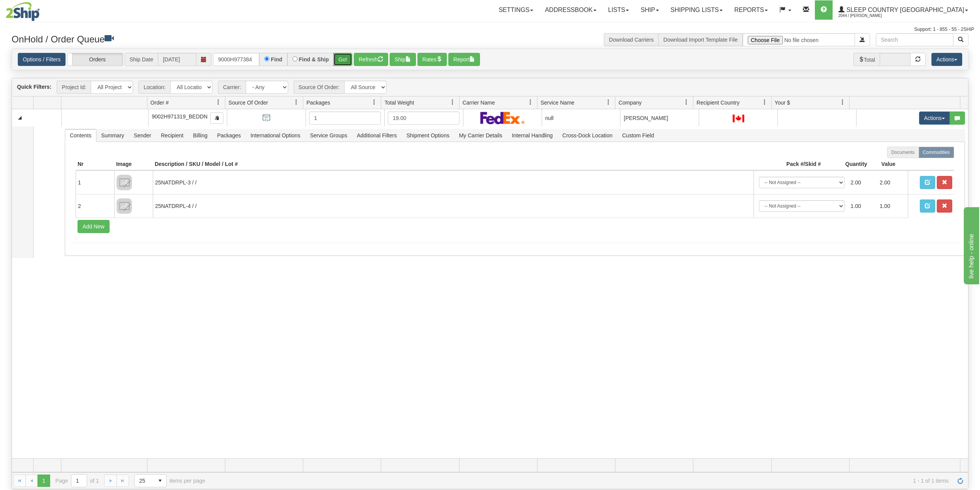
click at [346, 59] on button "Go!" at bounding box center [342, 59] width 19 height 13
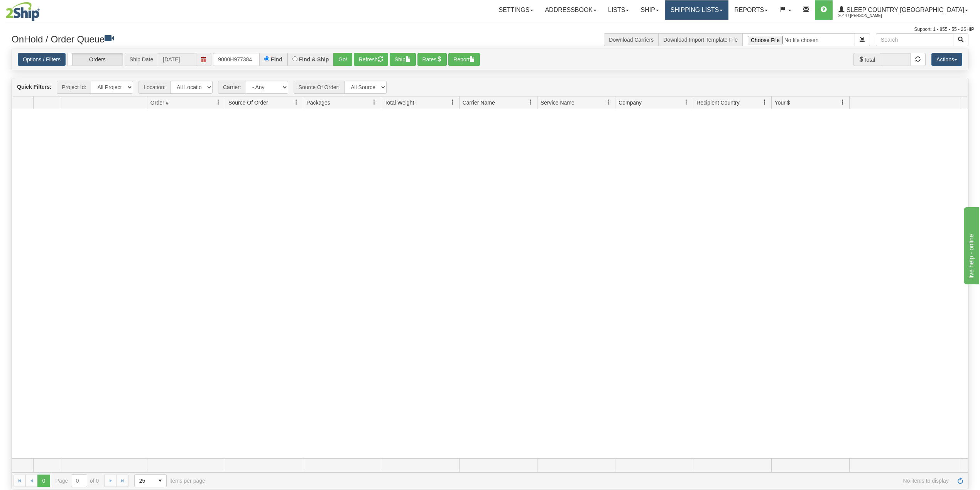
click at [729, 4] on link "Shipping lists" at bounding box center [697, 9] width 64 height 19
click at [721, 37] on span "Search Shipment History" at bounding box center [691, 37] width 60 height 6
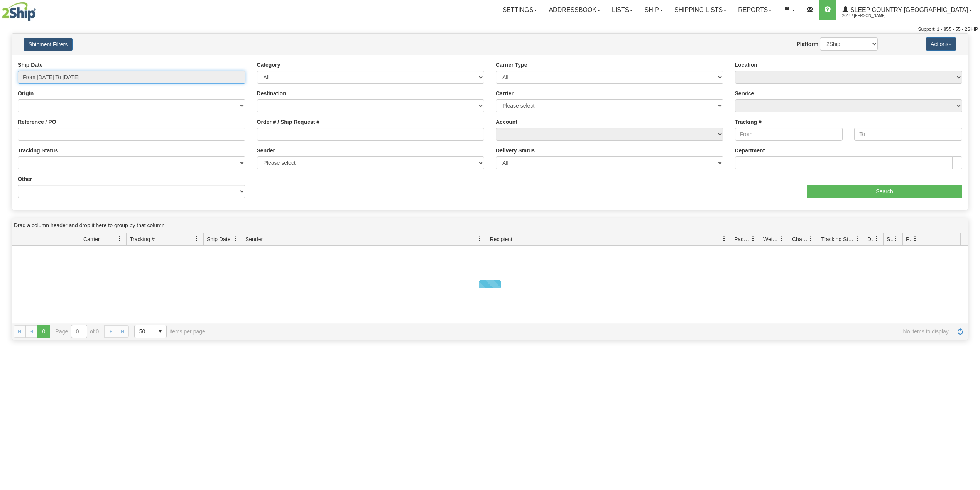
click at [61, 80] on input "From [DATE] To [DATE]" at bounding box center [132, 77] width 228 height 13
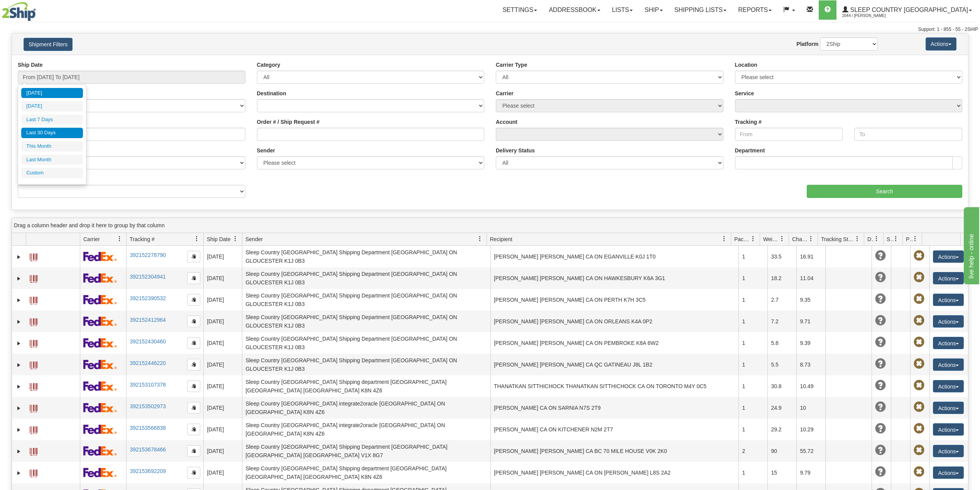
click at [56, 134] on li "Last 30 Days" at bounding box center [52, 133] width 62 height 10
type input "From [DATE] To [DATE]"
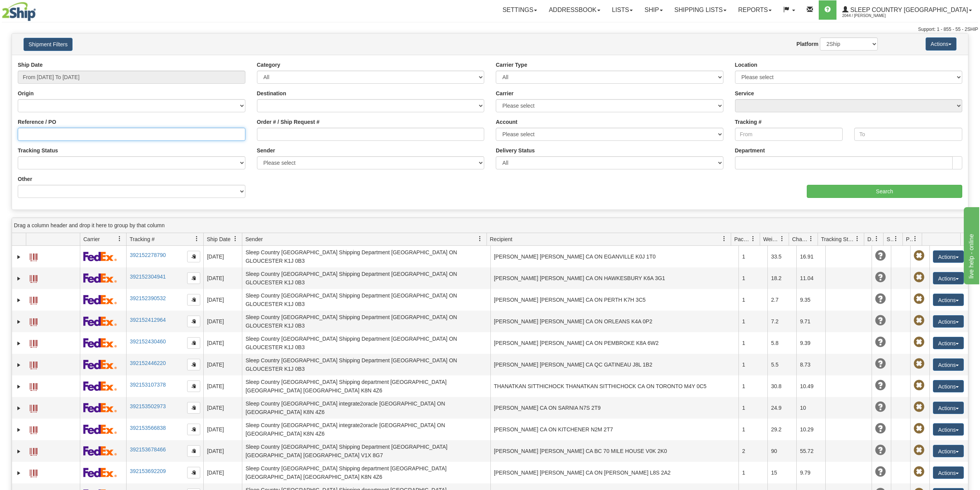
click at [72, 136] on input "Reference / PO" at bounding box center [132, 134] width 228 height 13
paste input "9000H977384"
type input "9000H977384"
click at [848, 194] on input "Search" at bounding box center [885, 191] width 156 height 13
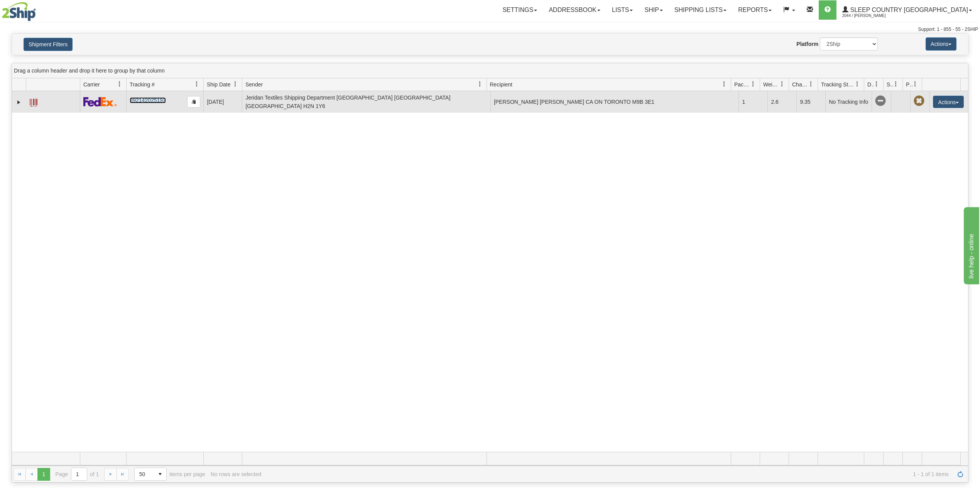
click at [157, 102] on link "392142025193" at bounding box center [148, 100] width 36 height 6
